Goal: Information Seeking & Learning: Find specific fact

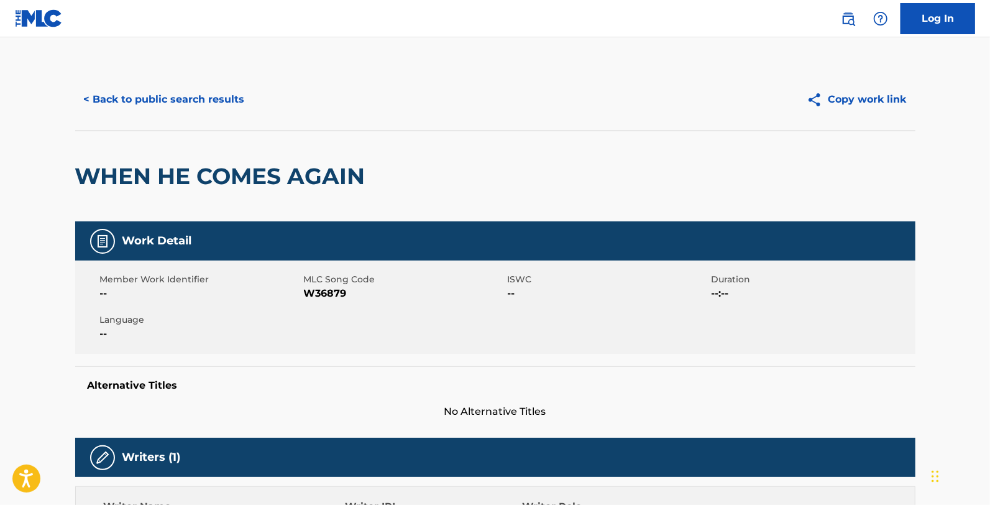
click at [171, 79] on div "< Back to public search results Copy work link" at bounding box center [495, 99] width 840 height 62
click at [199, 119] on div "< Back to public search results Copy work link" at bounding box center [495, 99] width 840 height 62
click at [205, 108] on button "< Back to public search results" at bounding box center [164, 99] width 178 height 31
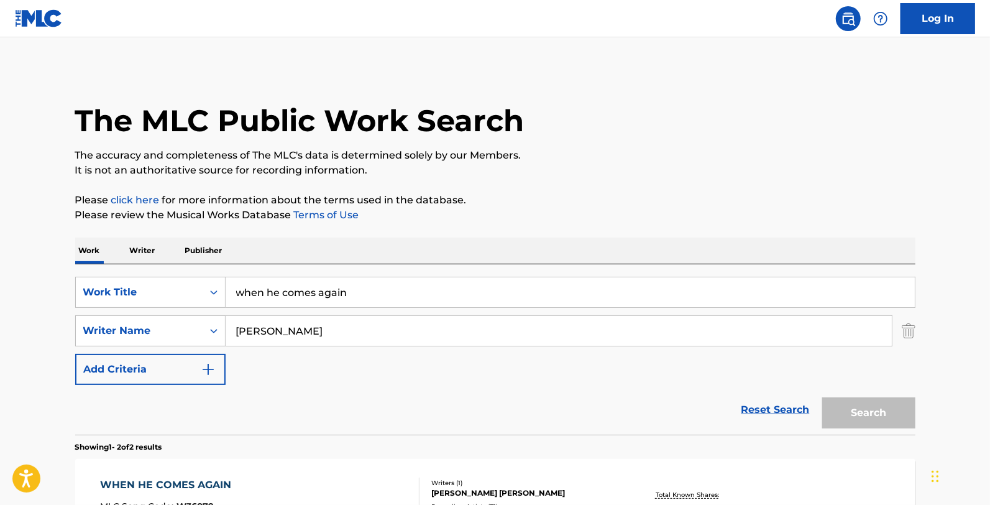
scroll to position [198, 0]
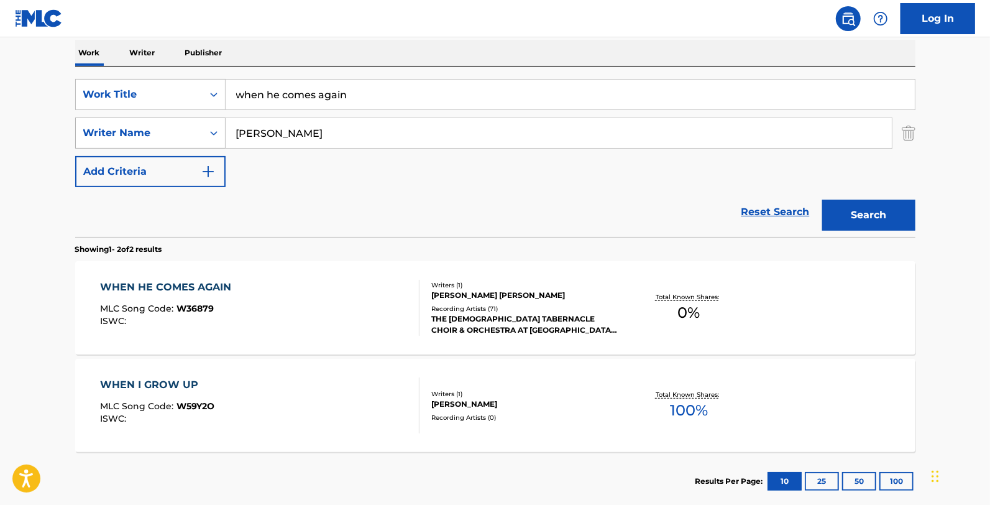
drag, startPoint x: 300, startPoint y: 144, endPoint x: 213, endPoint y: 145, distance: 87.0
click at [213, 145] on div "SearchWithCriteriadba909f1-1bb8-433e-b16e-21868a04ccf3 Writer Name [PERSON_NAME]" at bounding box center [495, 132] width 840 height 31
drag, startPoint x: 369, startPoint y: 94, endPoint x: 0, endPoint y: 26, distance: 375.3
click at [0, 26] on div "Log In The MLC Public Work Search The accuracy and completeness of The MLC's da…" at bounding box center [495, 189] width 990 height 774
type input "move aside domestic"
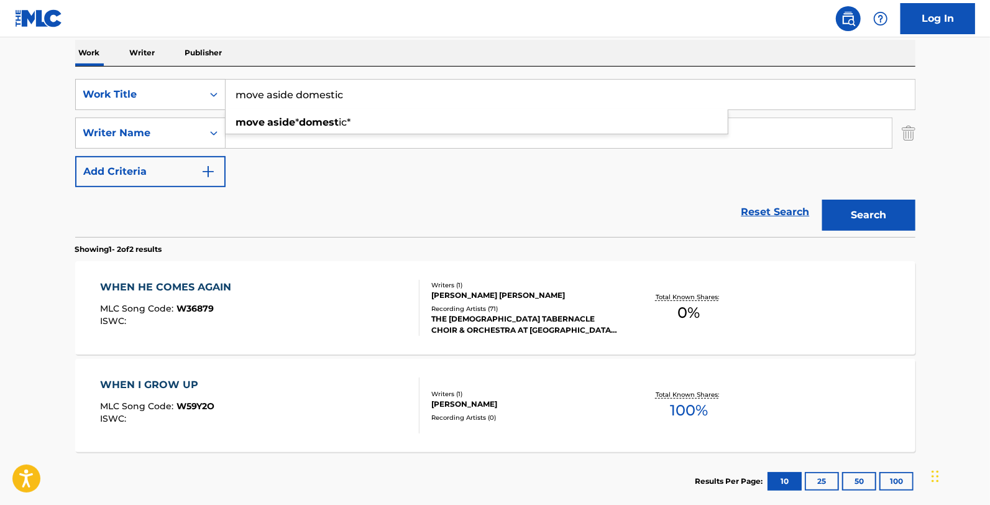
click at [822, 199] on button "Search" at bounding box center [868, 214] width 93 height 31
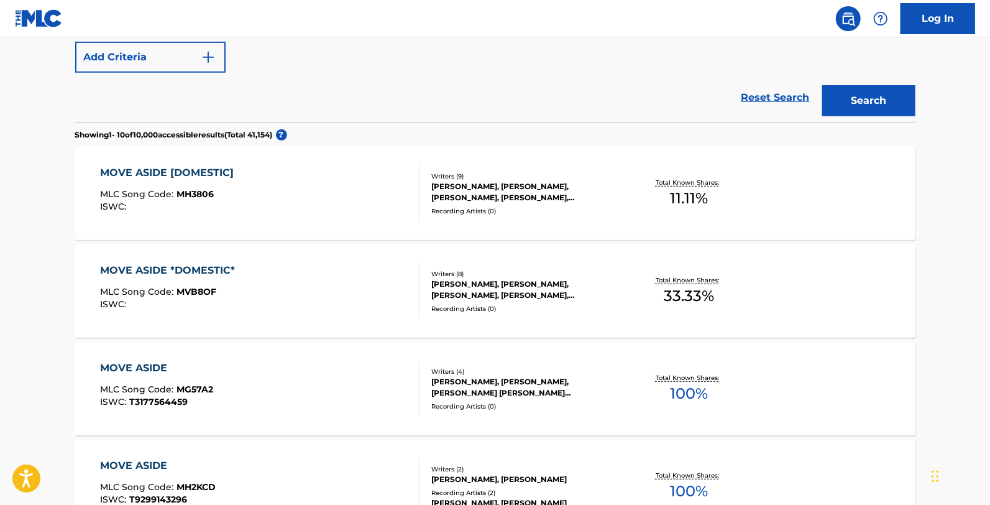
scroll to position [336, 0]
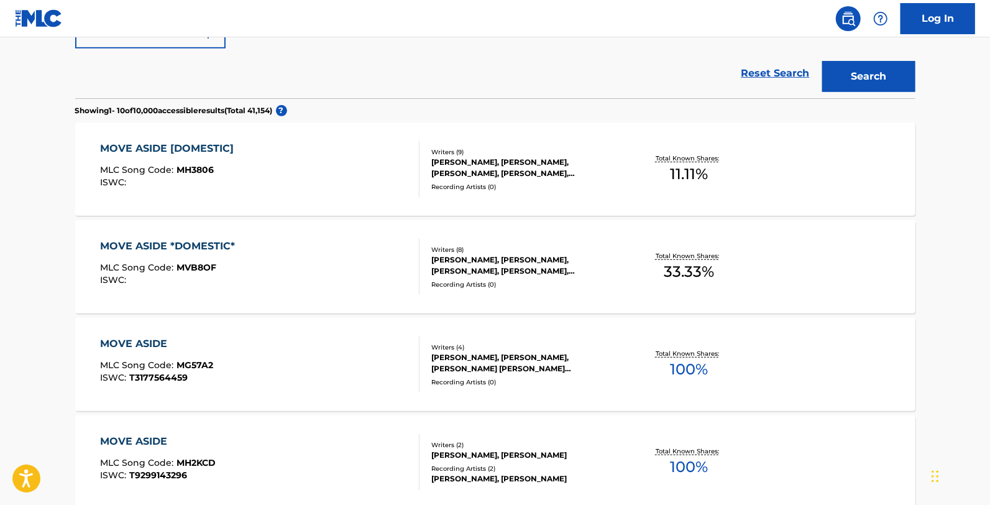
click at [295, 249] on div "MOVE ASIDE *DOMESTIC* MLC Song Code : MVB8OF ISWC :" at bounding box center [259, 267] width 319 height 56
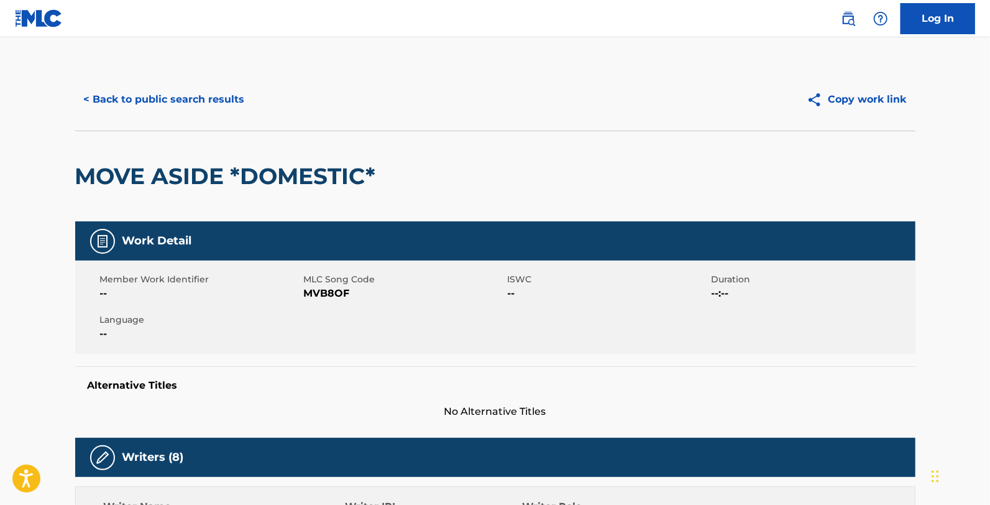
click at [131, 101] on button "< Back to public search results" at bounding box center [164, 99] width 178 height 31
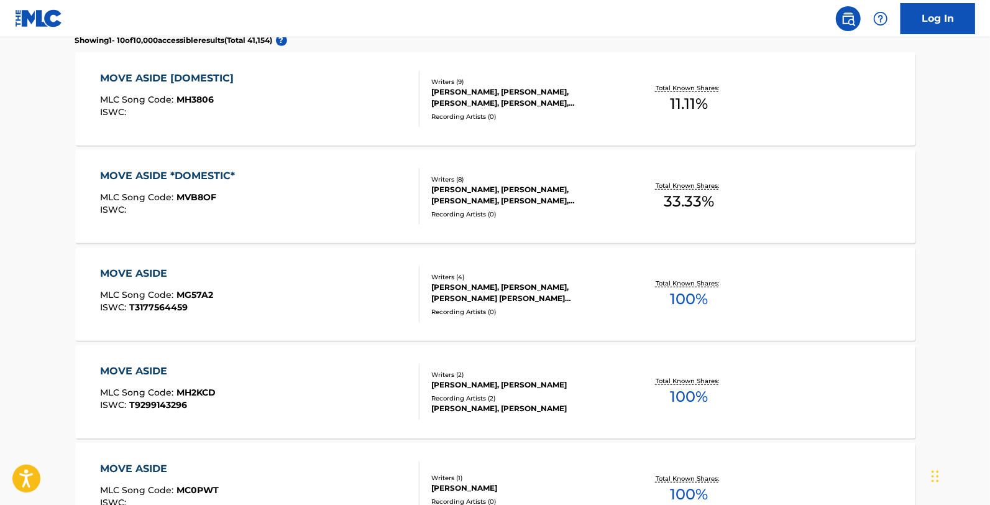
click at [262, 111] on div "MOVE ASIDE [DOMESTIC] MLC Song Code : MH3806 ISWC :" at bounding box center [259, 99] width 319 height 56
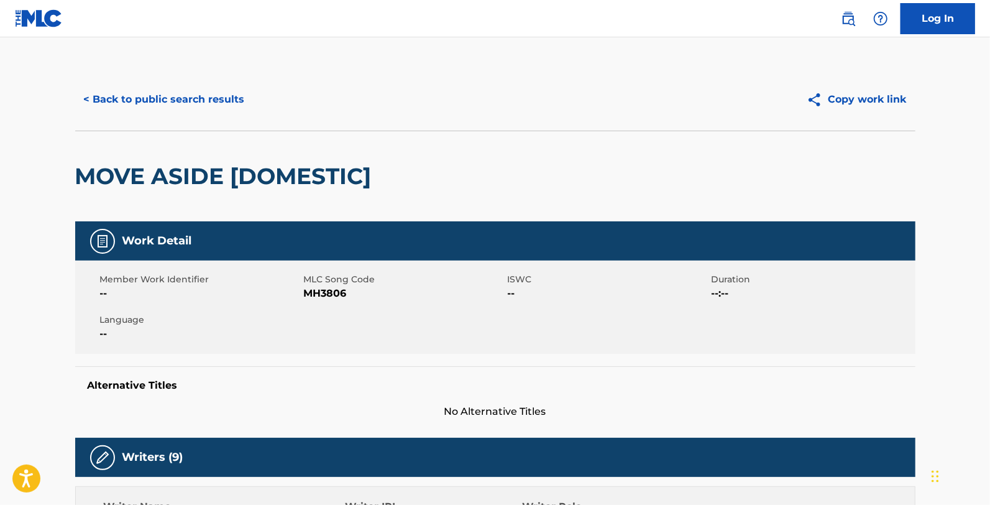
click at [215, 106] on button "< Back to public search results" at bounding box center [164, 99] width 178 height 31
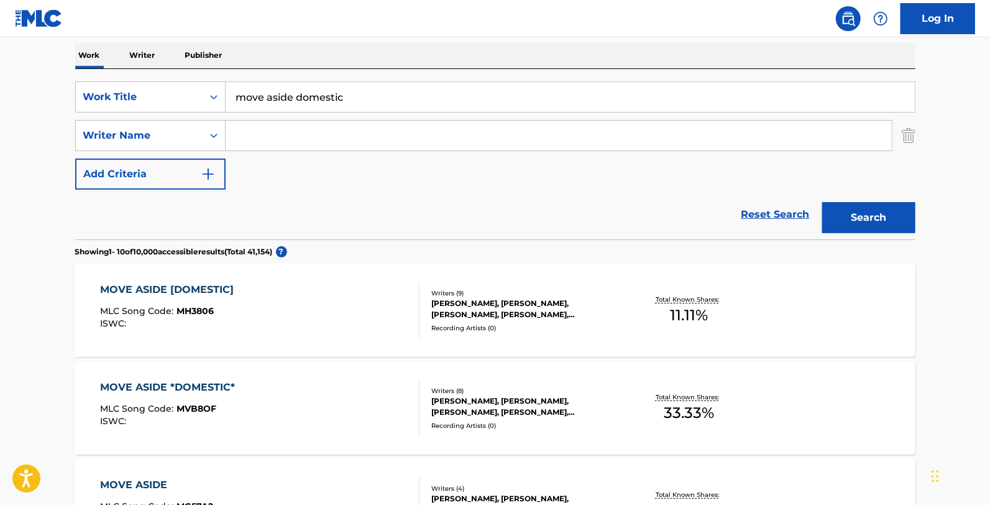
scroll to position [132, 0]
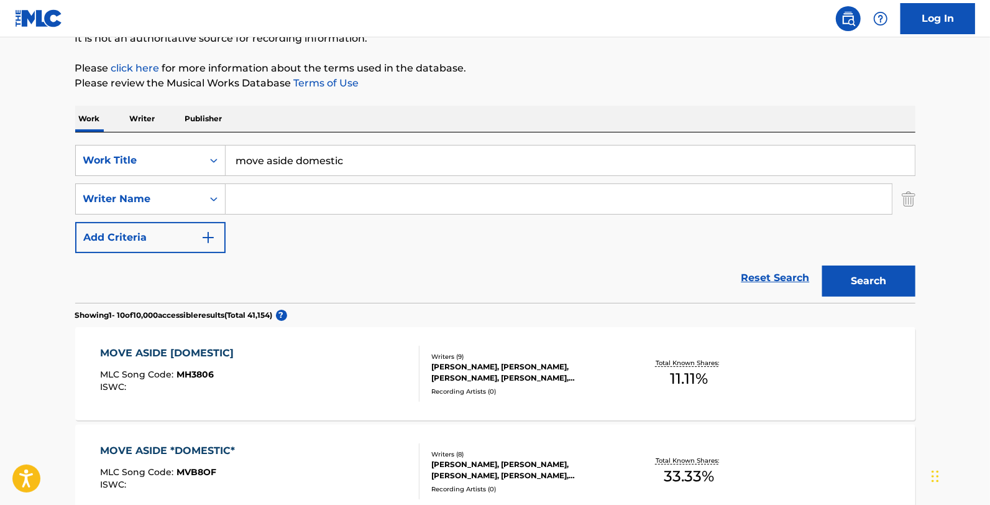
click at [334, 375] on div "MOVE ASIDE [DOMESTIC] MLC Song Code : MH3806 ISWC :" at bounding box center [259, 374] width 319 height 56
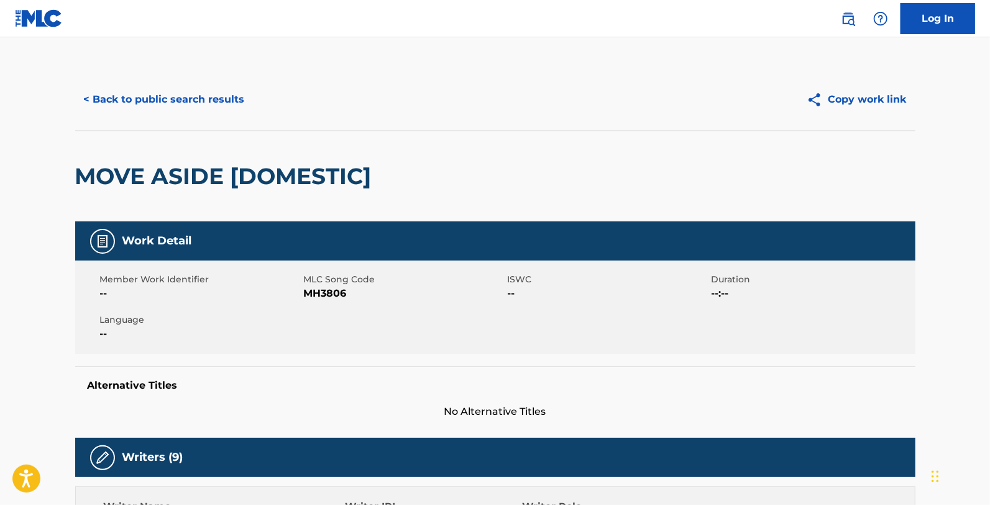
scroll to position [69, 0]
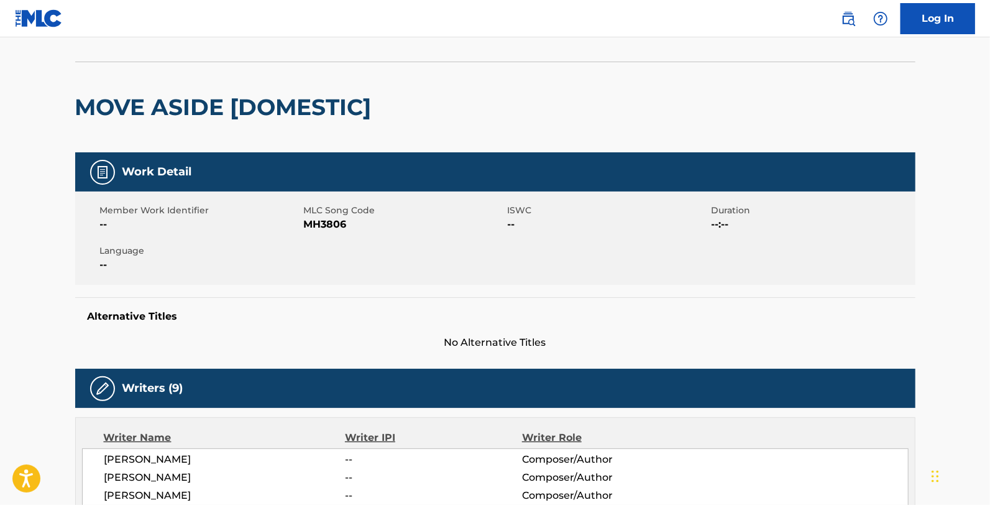
click at [332, 226] on span "MH3806" at bounding box center [404, 224] width 201 height 15
copy span "MH3806"
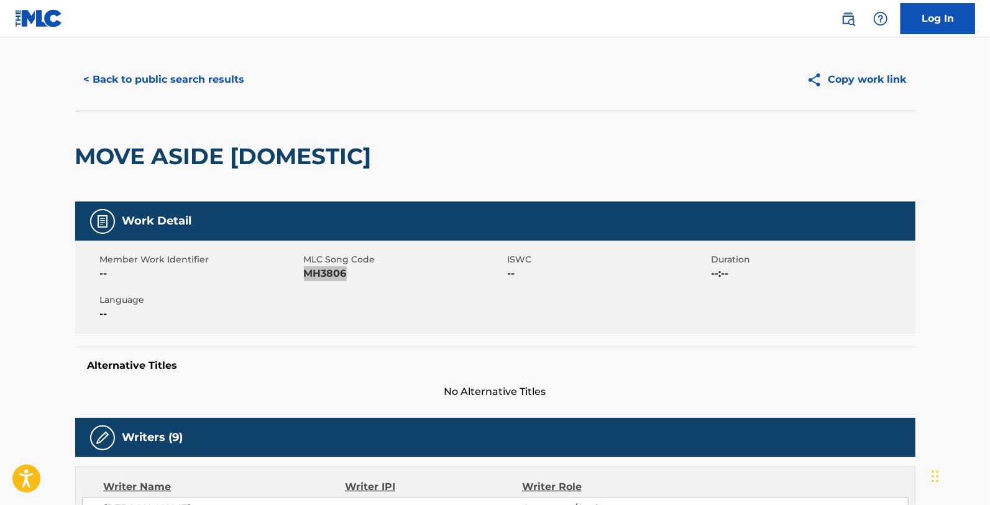
scroll to position [0, 0]
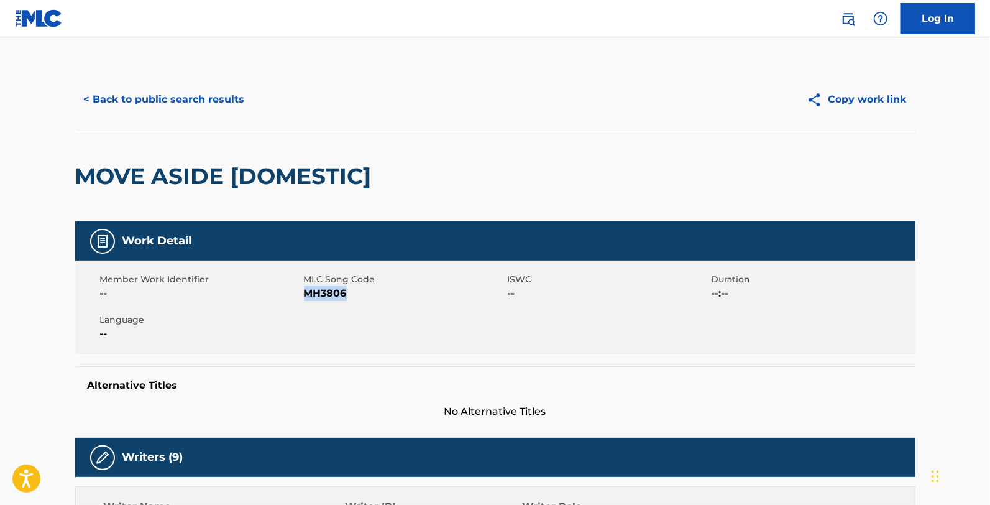
click at [112, 96] on button "< Back to public search results" at bounding box center [164, 99] width 178 height 31
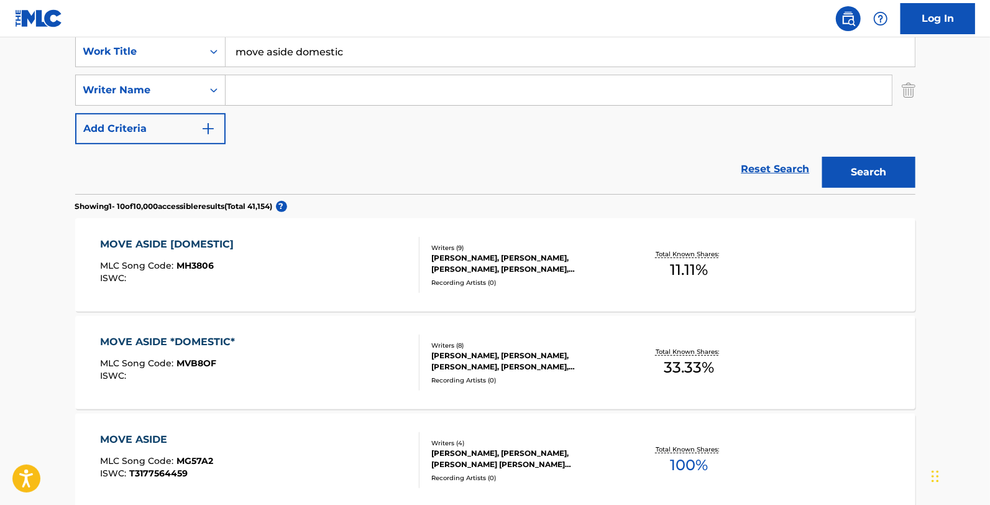
scroll to position [270, 0]
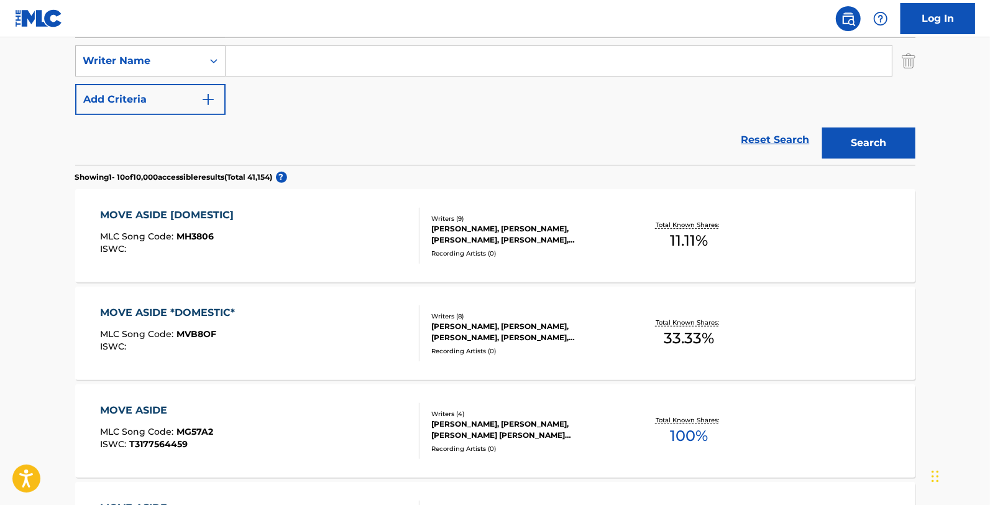
click at [281, 329] on div "MOVE ASIDE *DOMESTIC* MLC Song Code : MVB8OF ISWC :" at bounding box center [259, 333] width 319 height 56
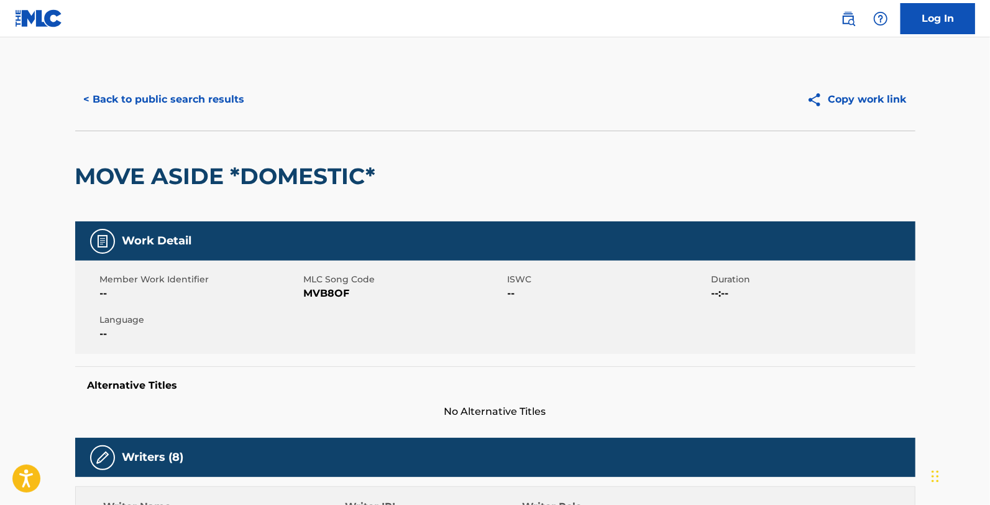
click at [337, 293] on span "MVB8OF" at bounding box center [404, 293] width 201 height 15
copy span "MVB8OF"
